Goal: Transaction & Acquisition: Purchase product/service

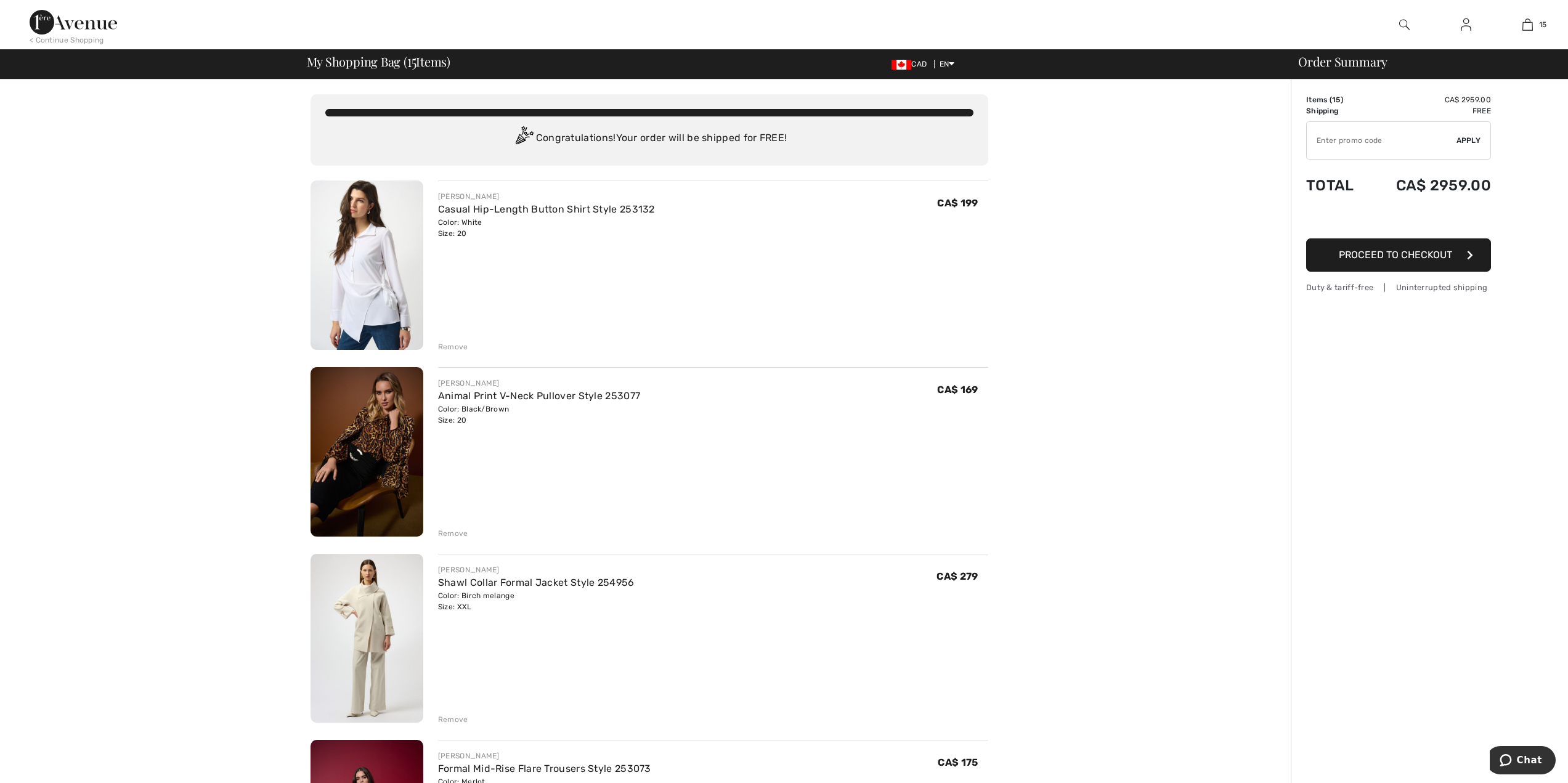
click at [443, 348] on div "Remove" at bounding box center [453, 347] width 30 height 11
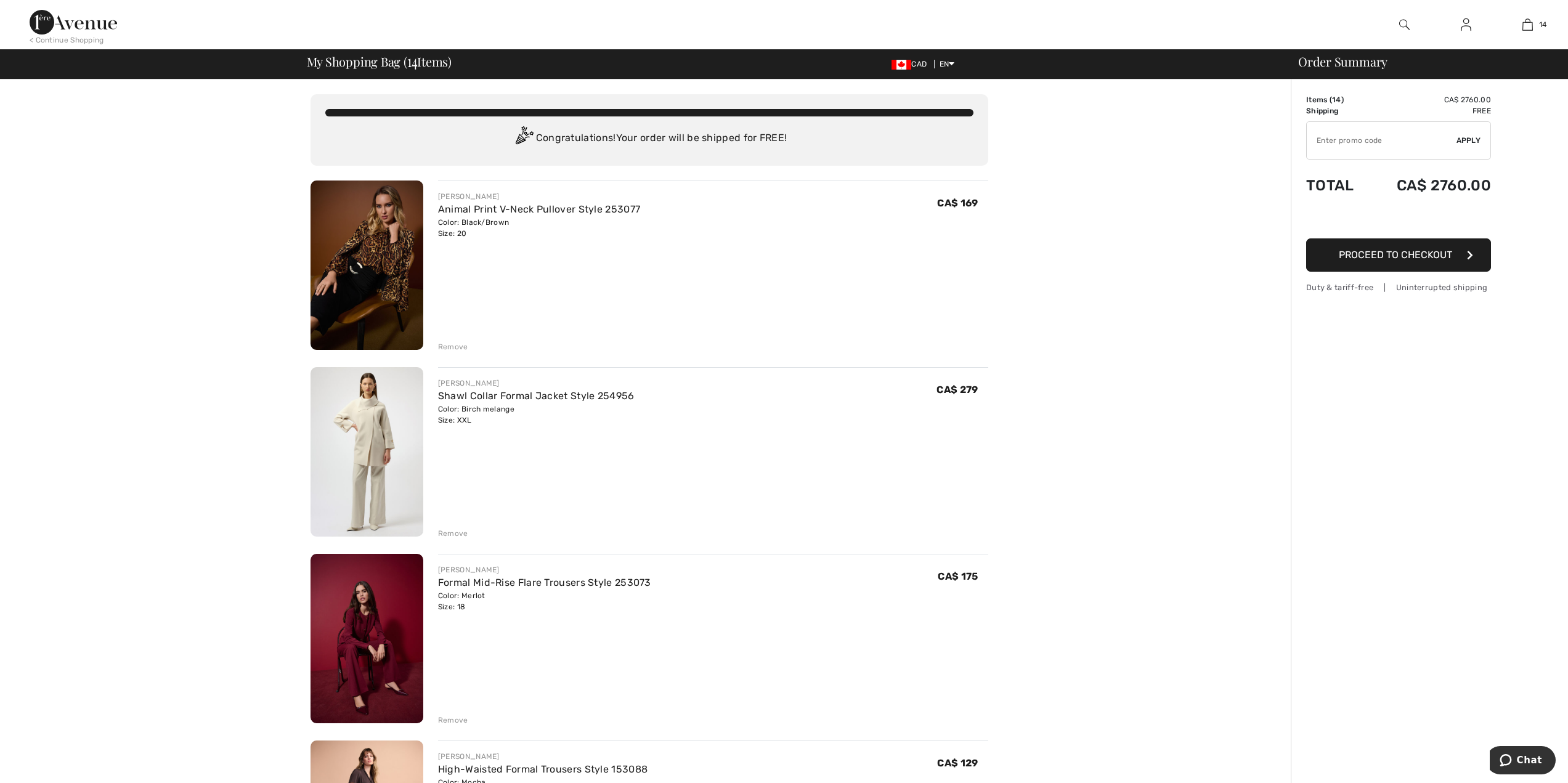
click at [357, 668] on img at bounding box center [367, 638] width 113 height 170
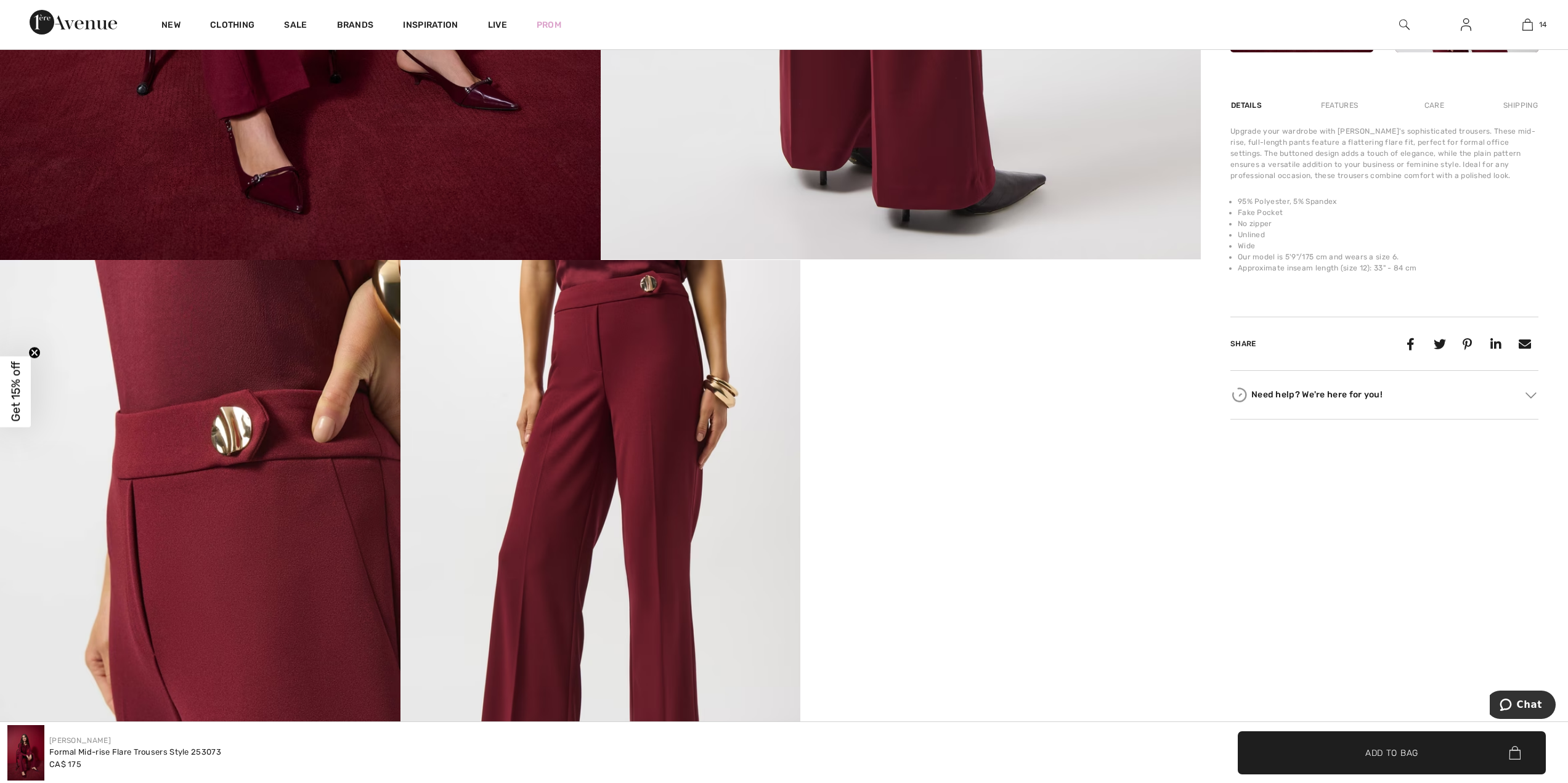
scroll to position [813, 0]
click at [1339, 109] on div "Features" at bounding box center [1339, 104] width 58 height 22
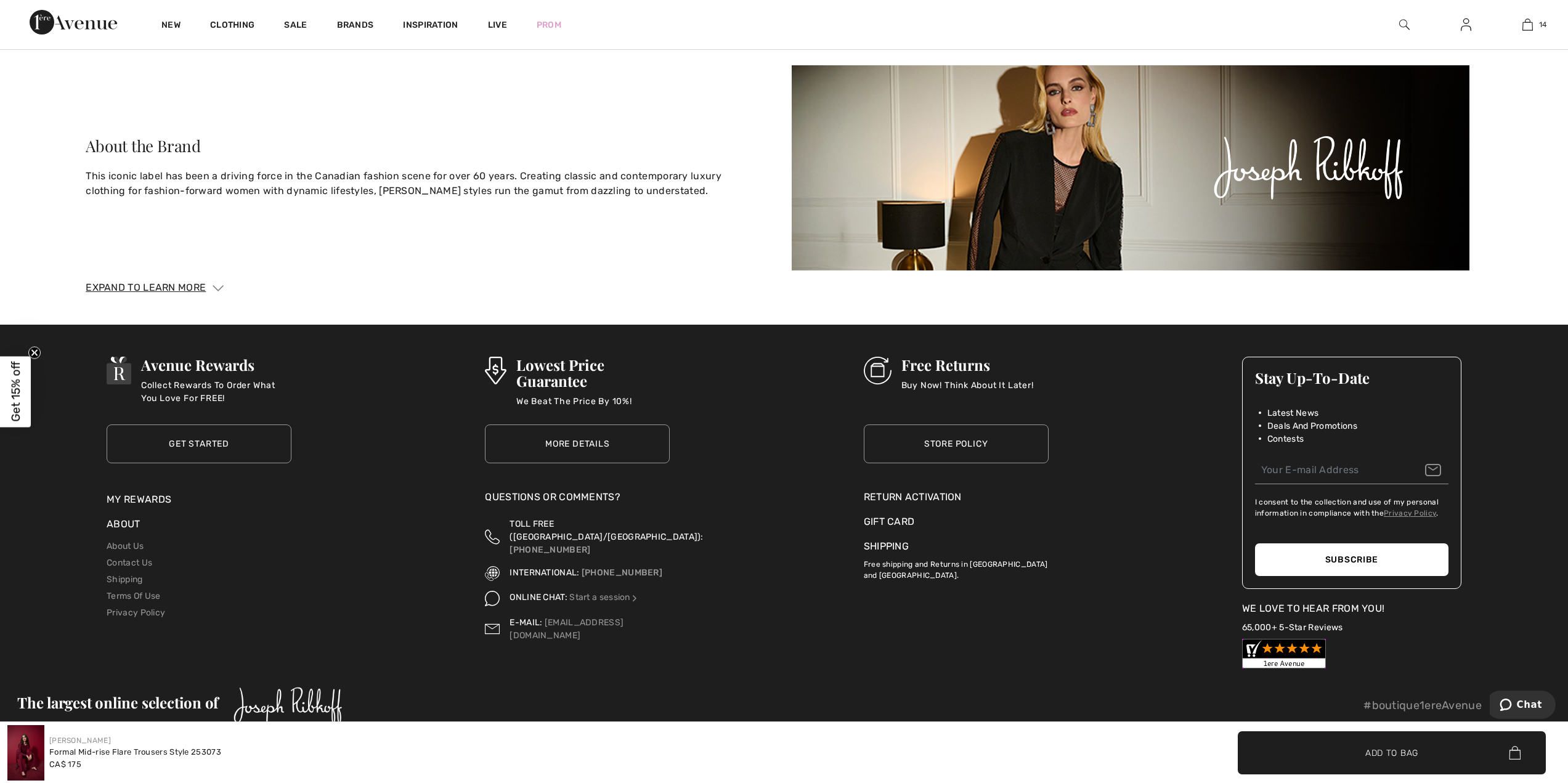
scroll to position [3576, 0]
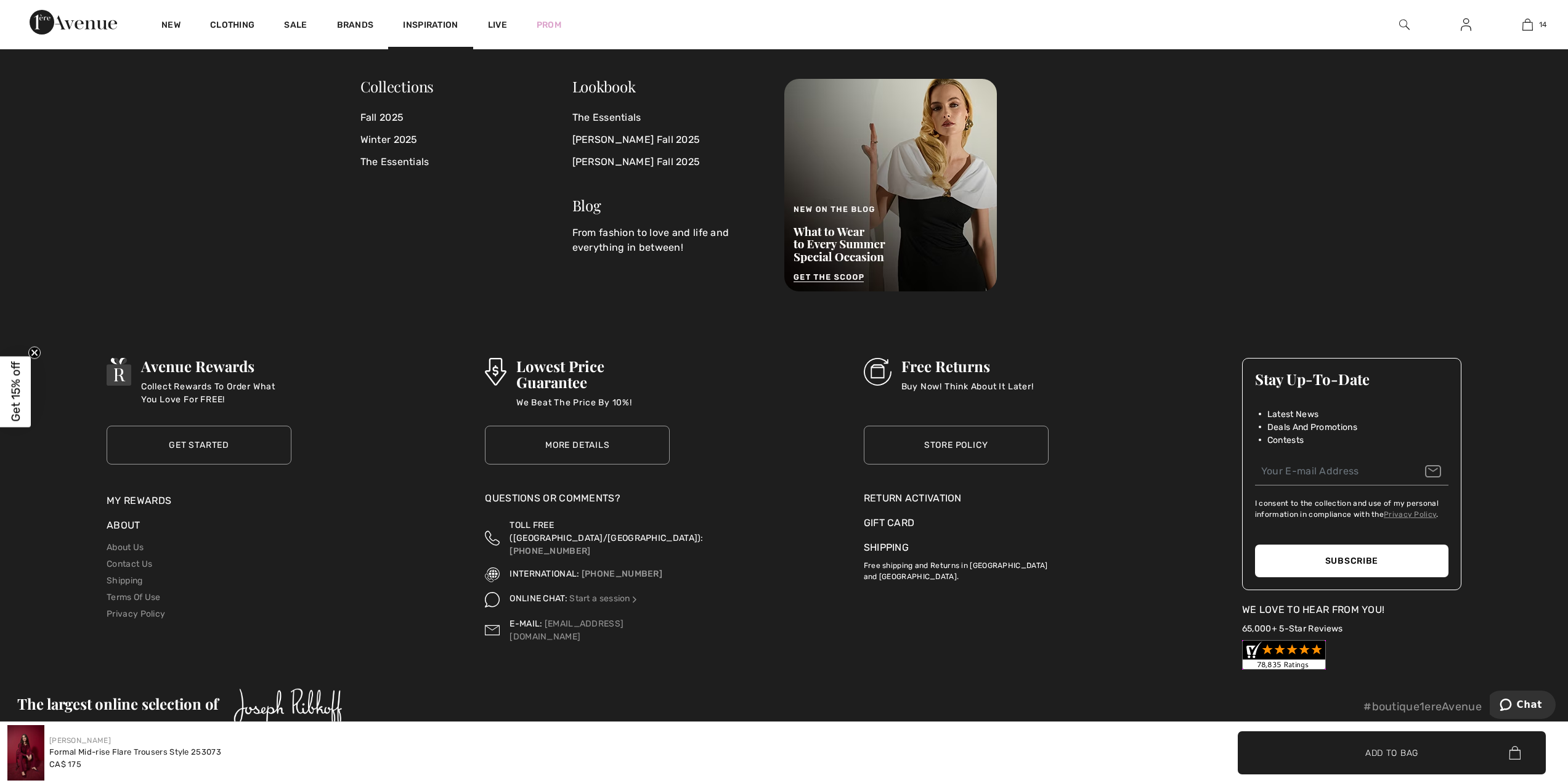
click at [424, 20] on span "Inspiration" at bounding box center [430, 26] width 55 height 13
click at [1530, 23] on img at bounding box center [1528, 24] width 11 height 15
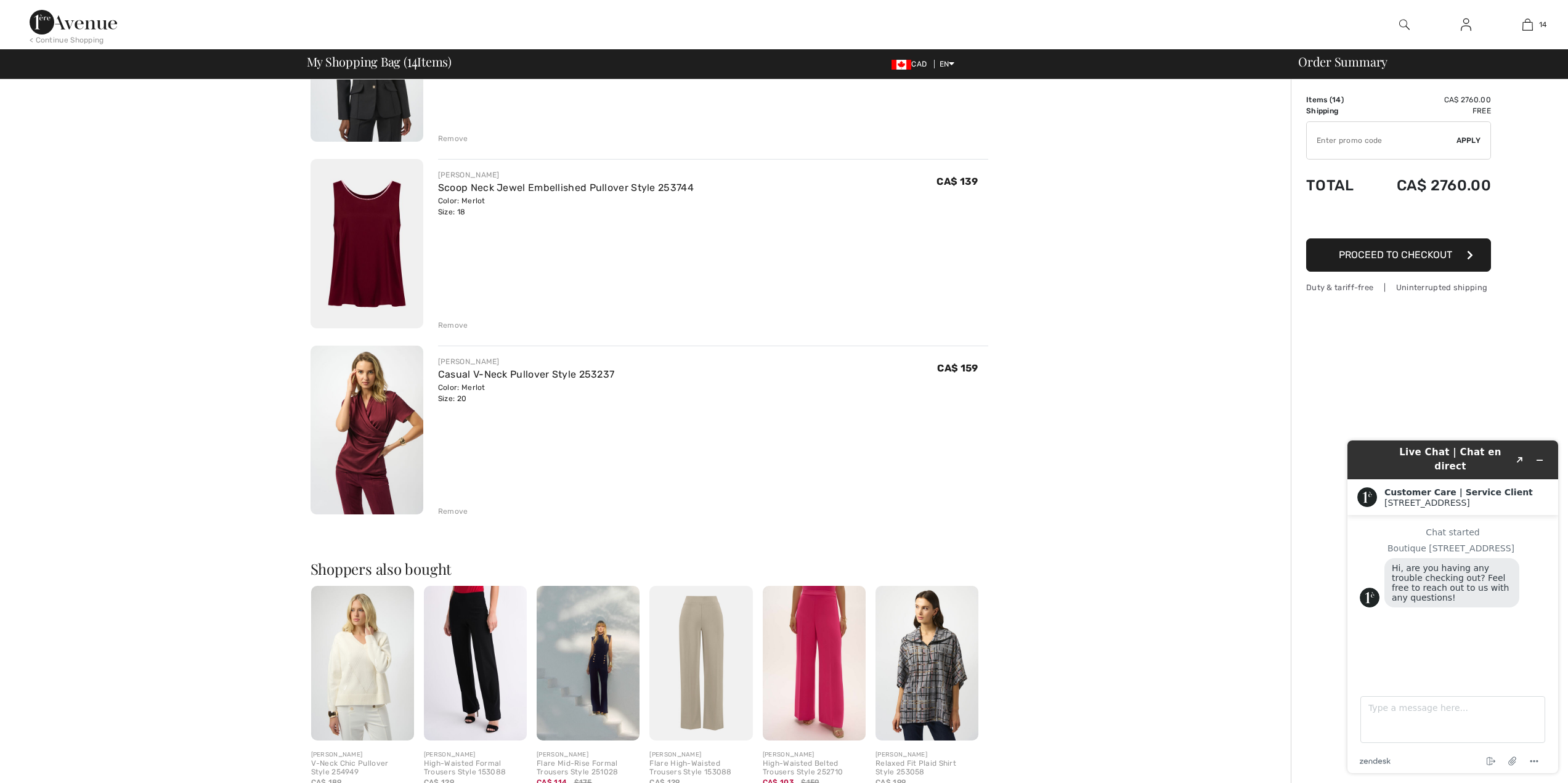
scroll to position [2267, 0]
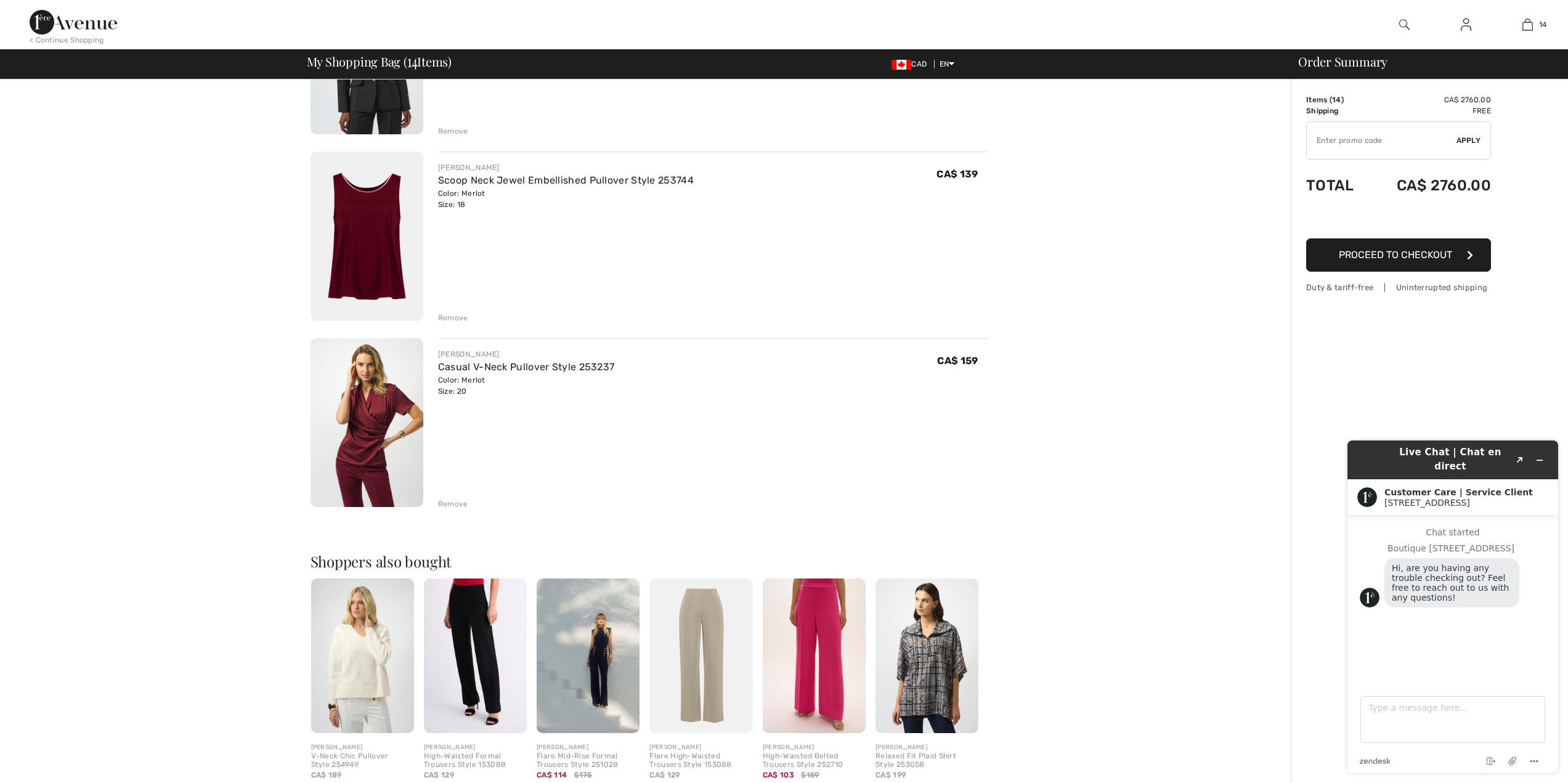
click at [449, 312] on div "Remove" at bounding box center [453, 318] width 30 height 11
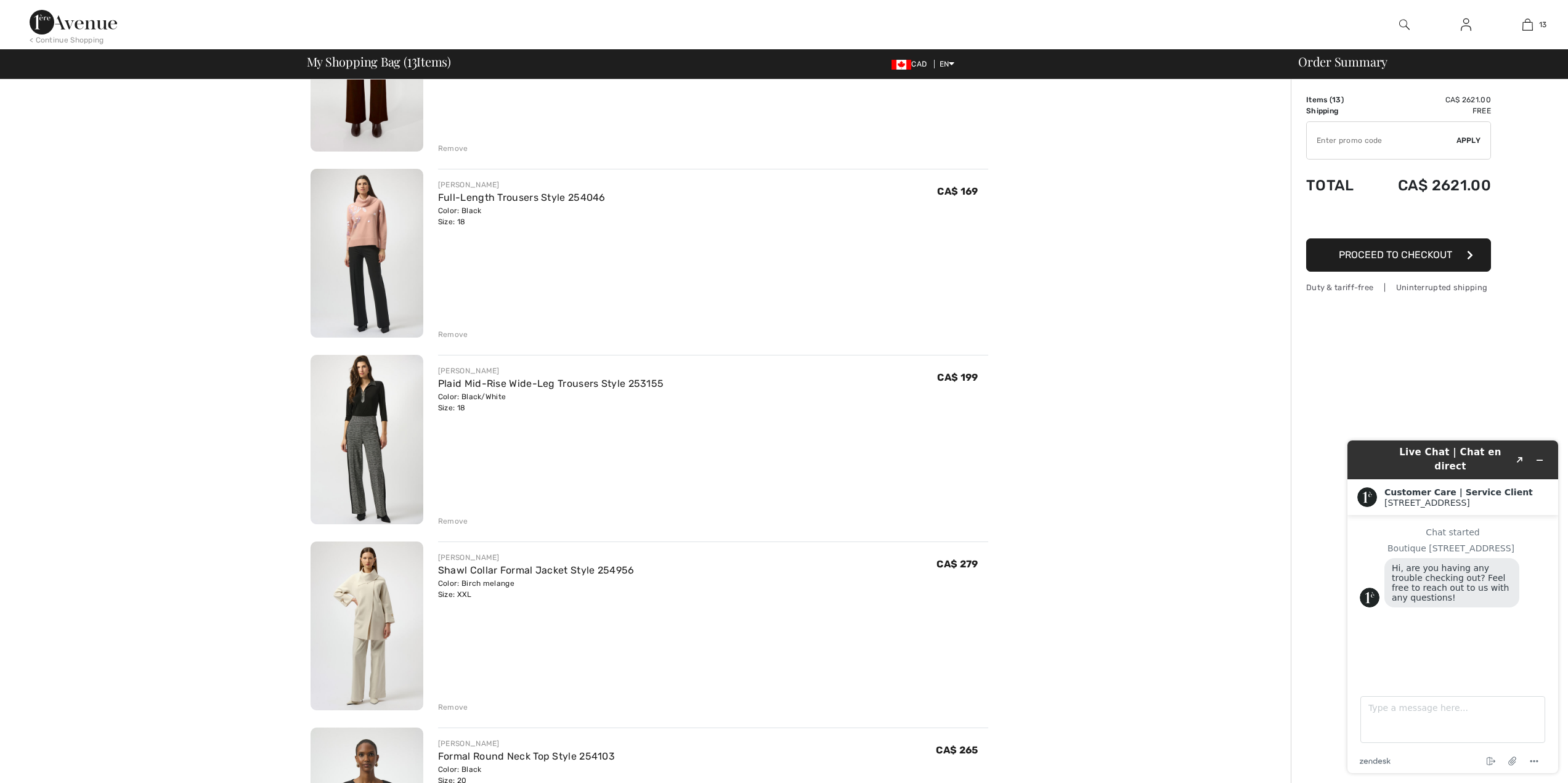
scroll to position [1528, 0]
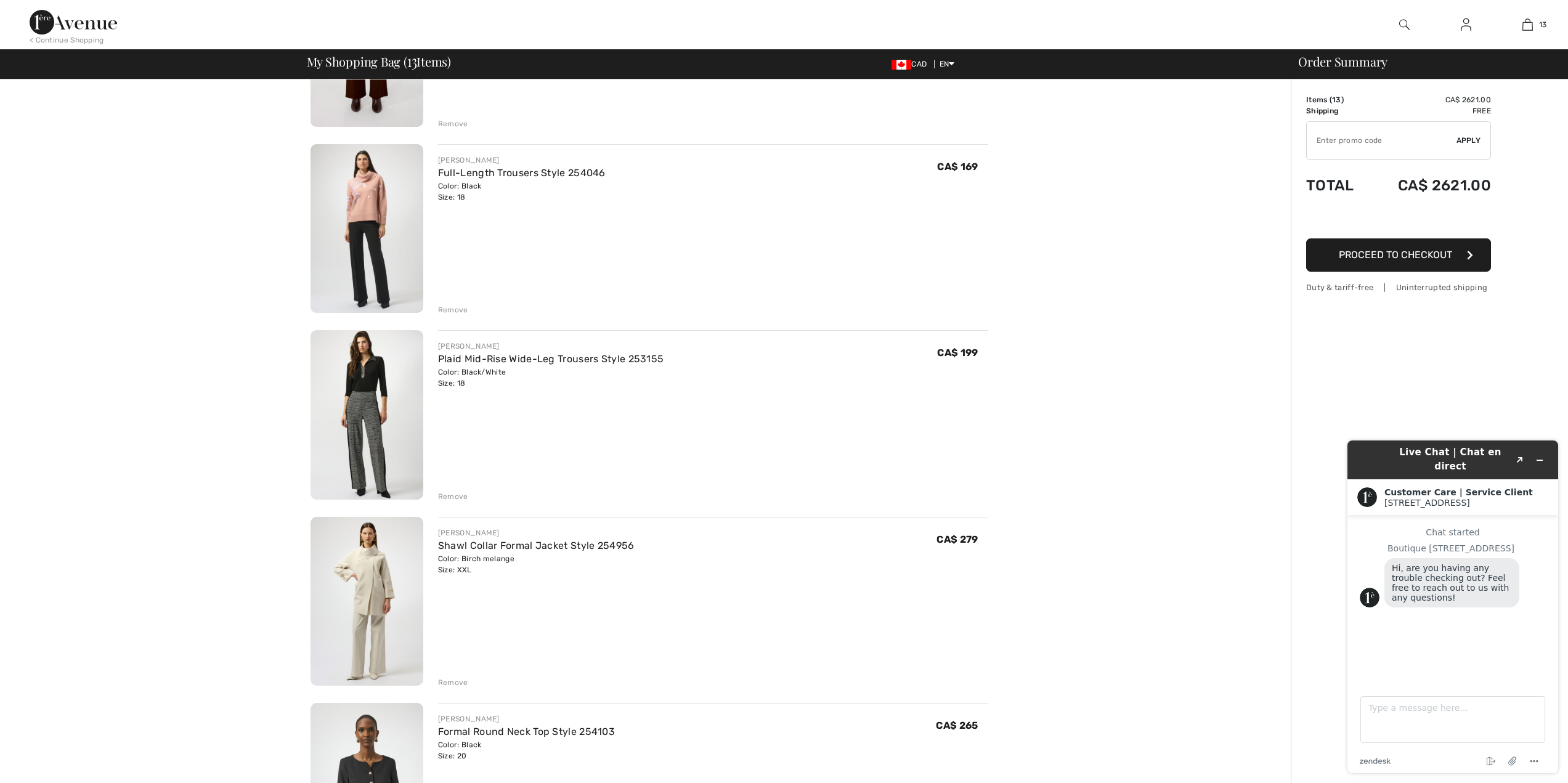
click at [446, 683] on div "Remove" at bounding box center [453, 682] width 30 height 11
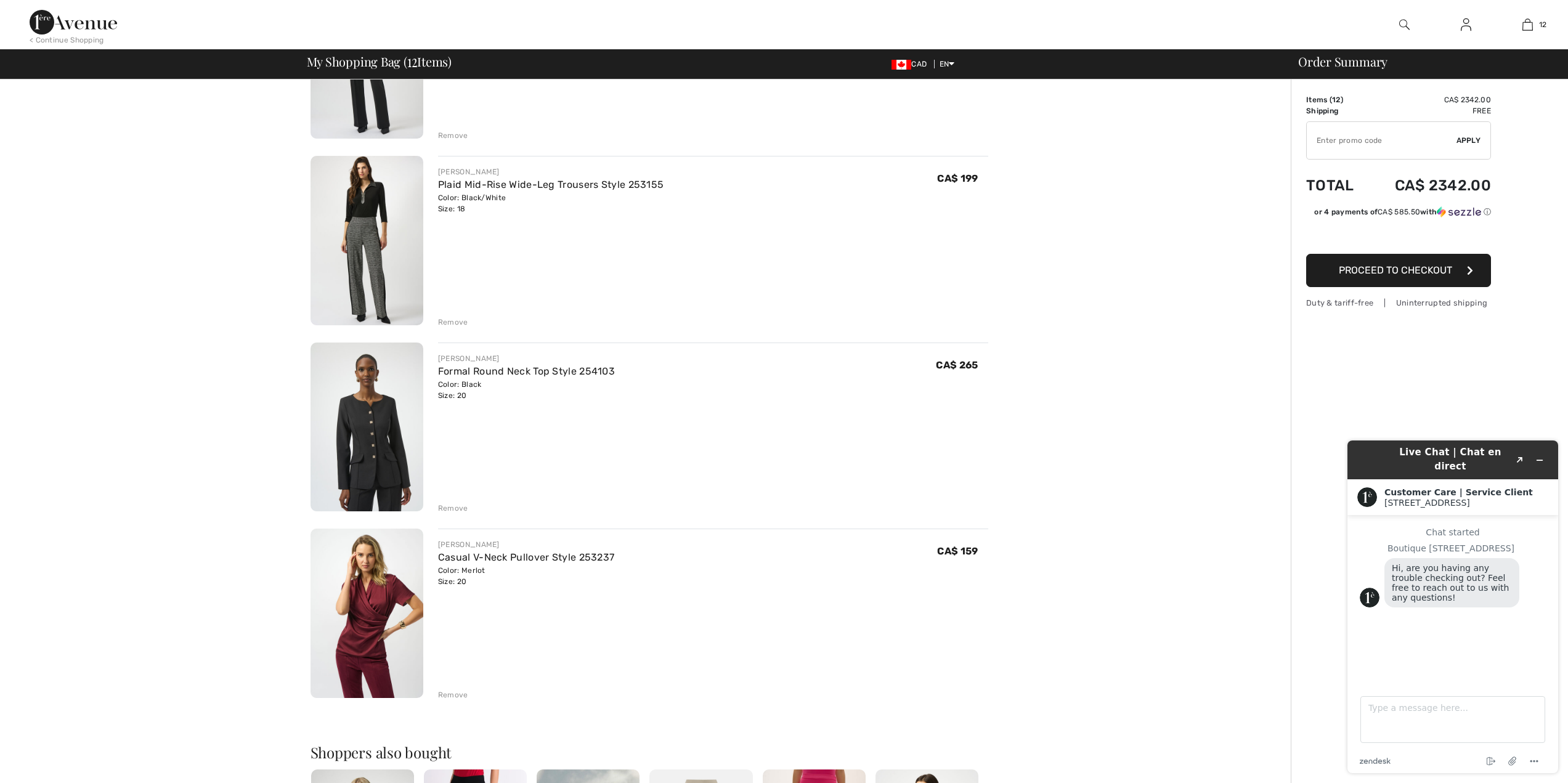
scroll to position [1701, 0]
click at [453, 327] on div "Remove" at bounding box center [453, 324] width 30 height 11
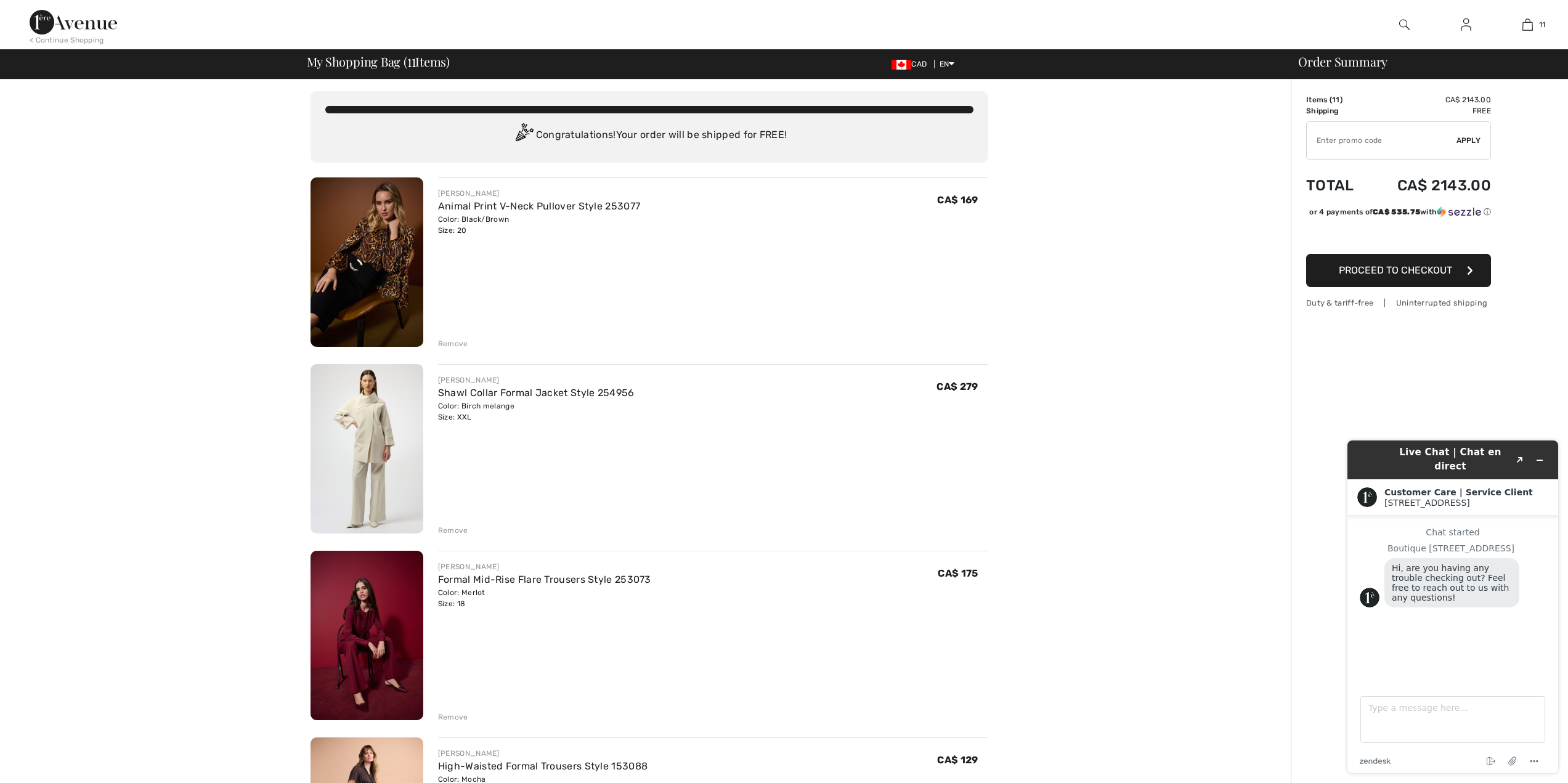
scroll to position [2, 0]
